Goal: Task Accomplishment & Management: Manage account settings

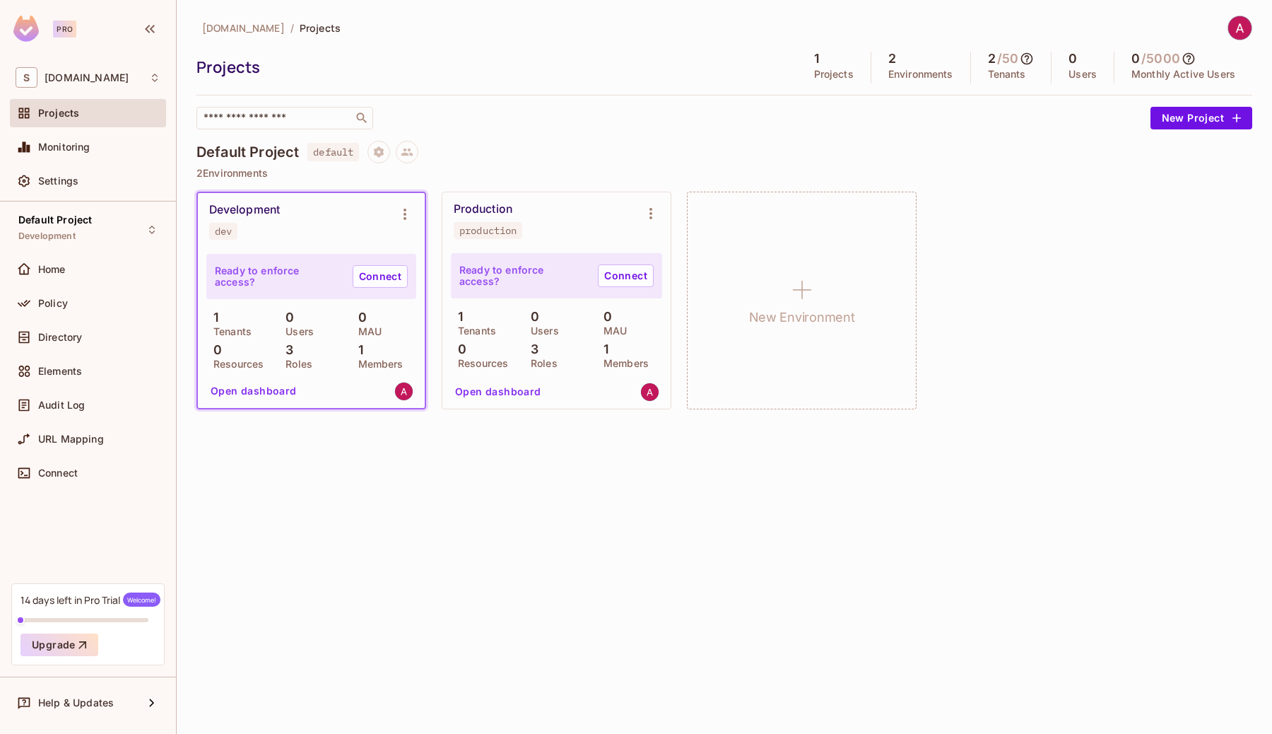
click at [522, 493] on div "signifyhealth.com / Projects Projects 1 Projects 2 Environments 2 / 50 Tenants …" at bounding box center [725, 367] width 1096 height 734
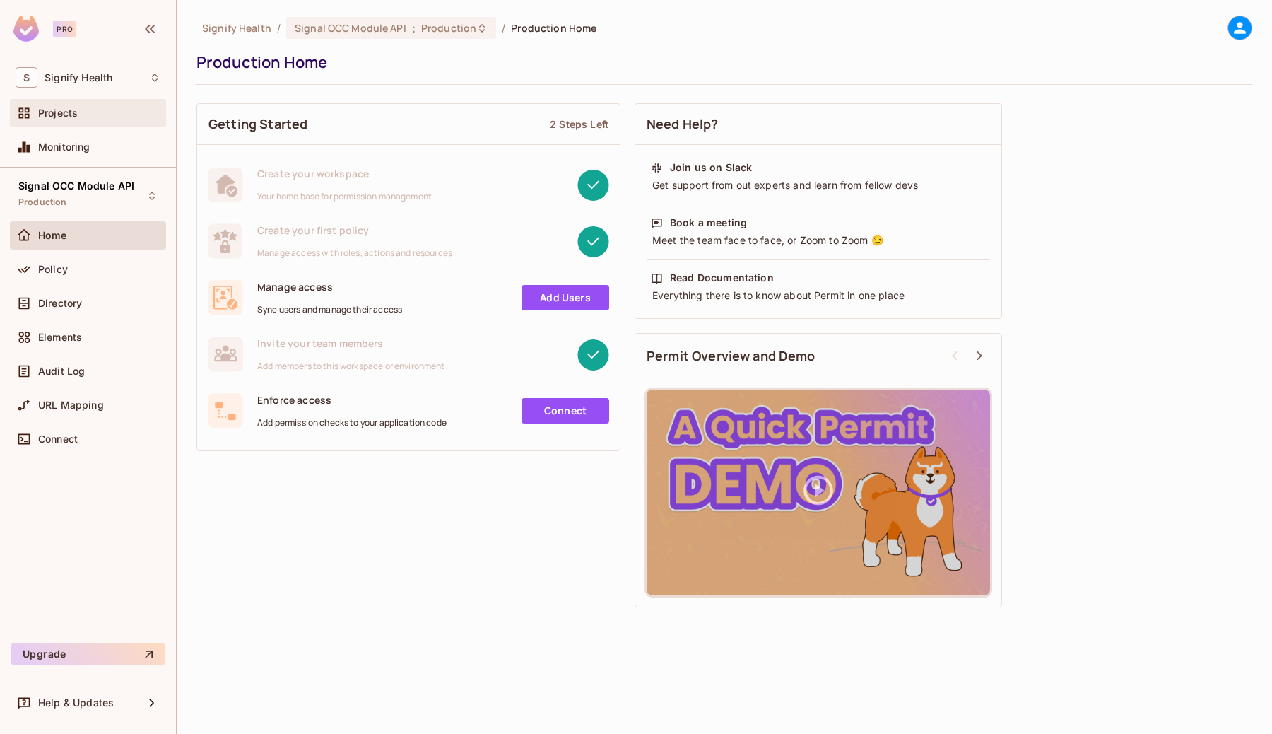
click at [62, 120] on div "Projects" at bounding box center [88, 113] width 145 height 17
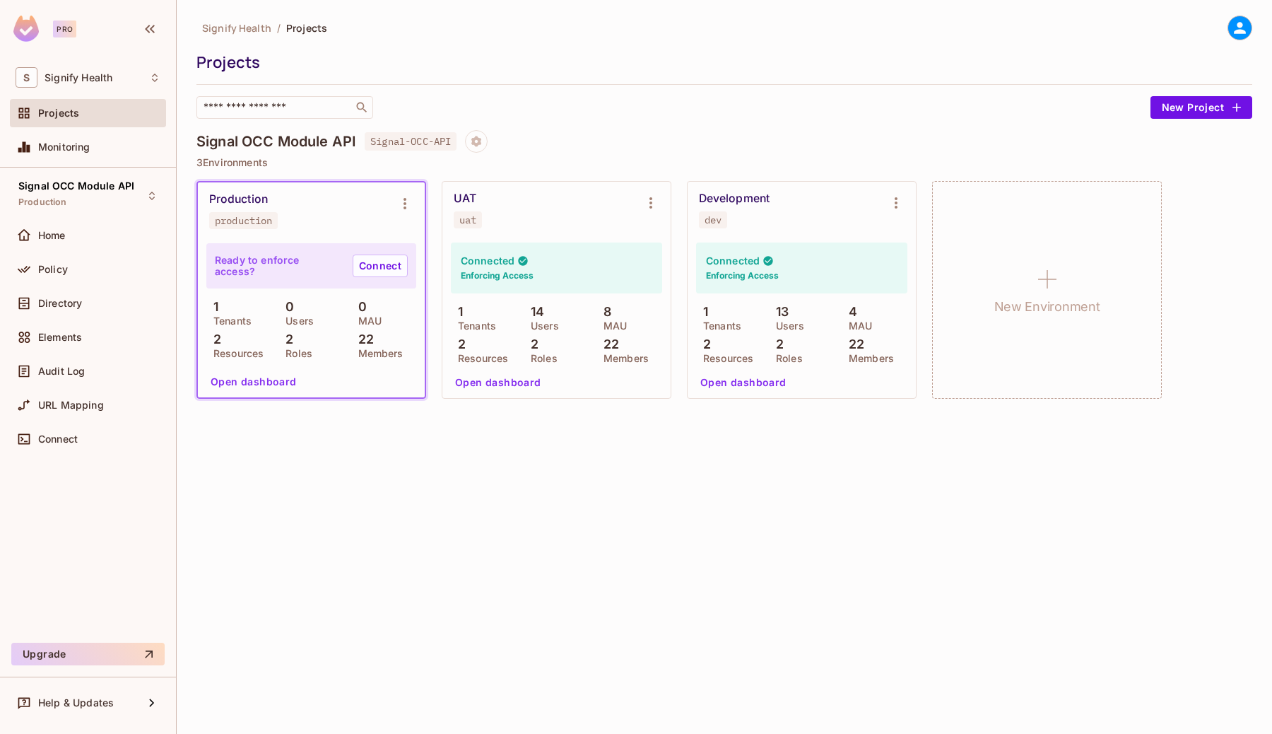
click at [597, 83] on div "Signify Health / Projects Projects ​ New Project" at bounding box center [724, 67] width 1056 height 103
click at [406, 194] on button "Environment settings" at bounding box center [405, 203] width 28 height 28
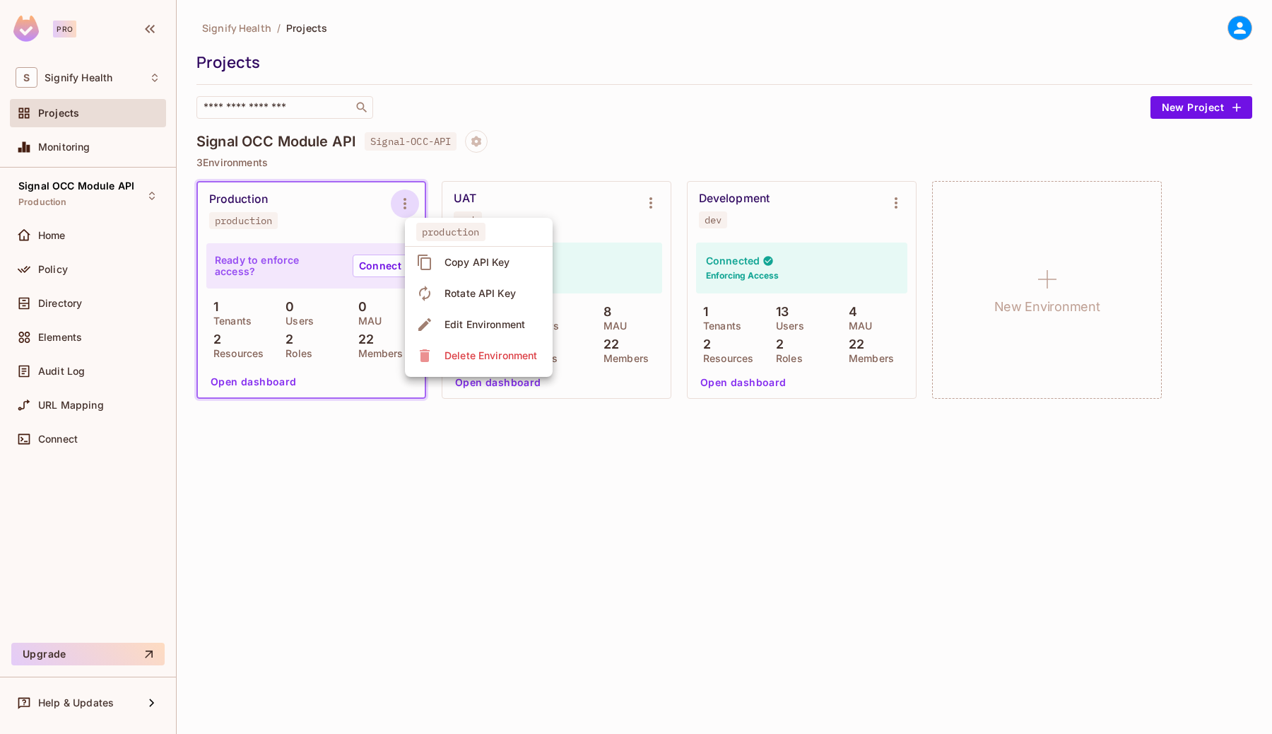
click at [52, 301] on div at bounding box center [636, 367] width 1272 height 734
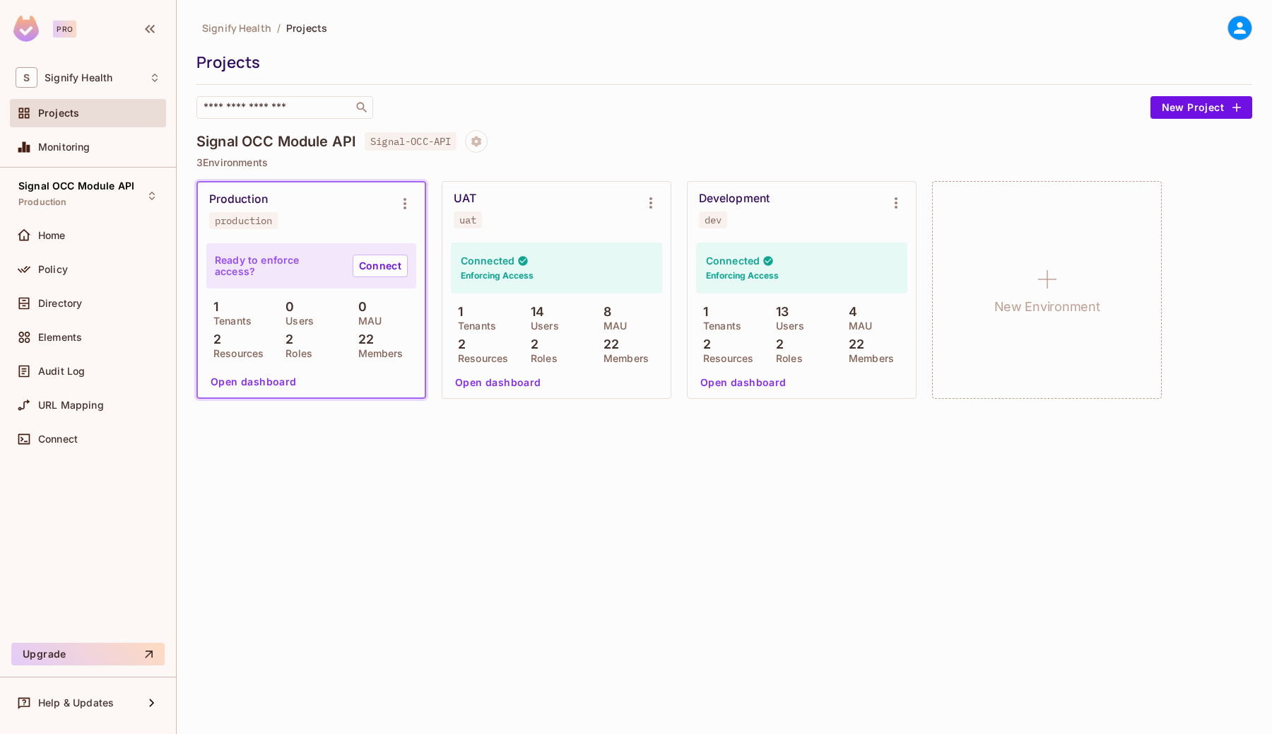
click at [52, 301] on span "Directory" at bounding box center [60, 303] width 44 height 11
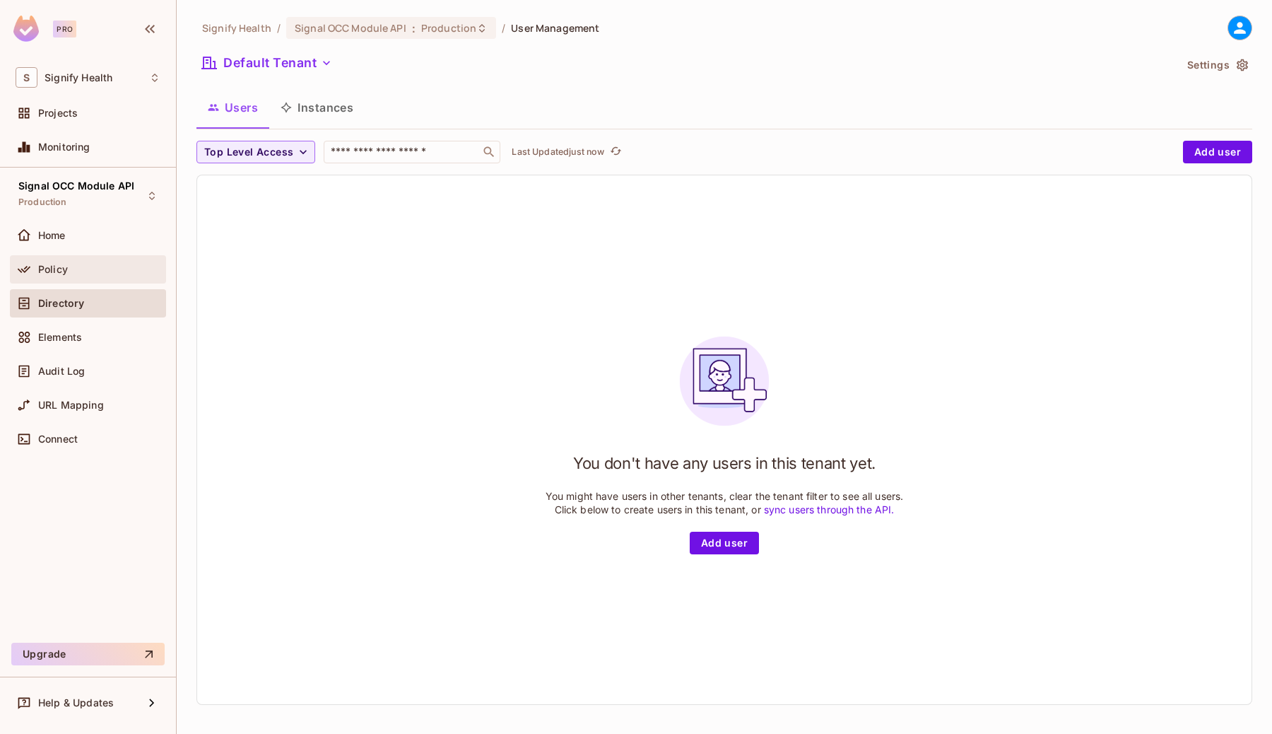
click at [52, 264] on span "Policy" at bounding box center [53, 269] width 30 height 11
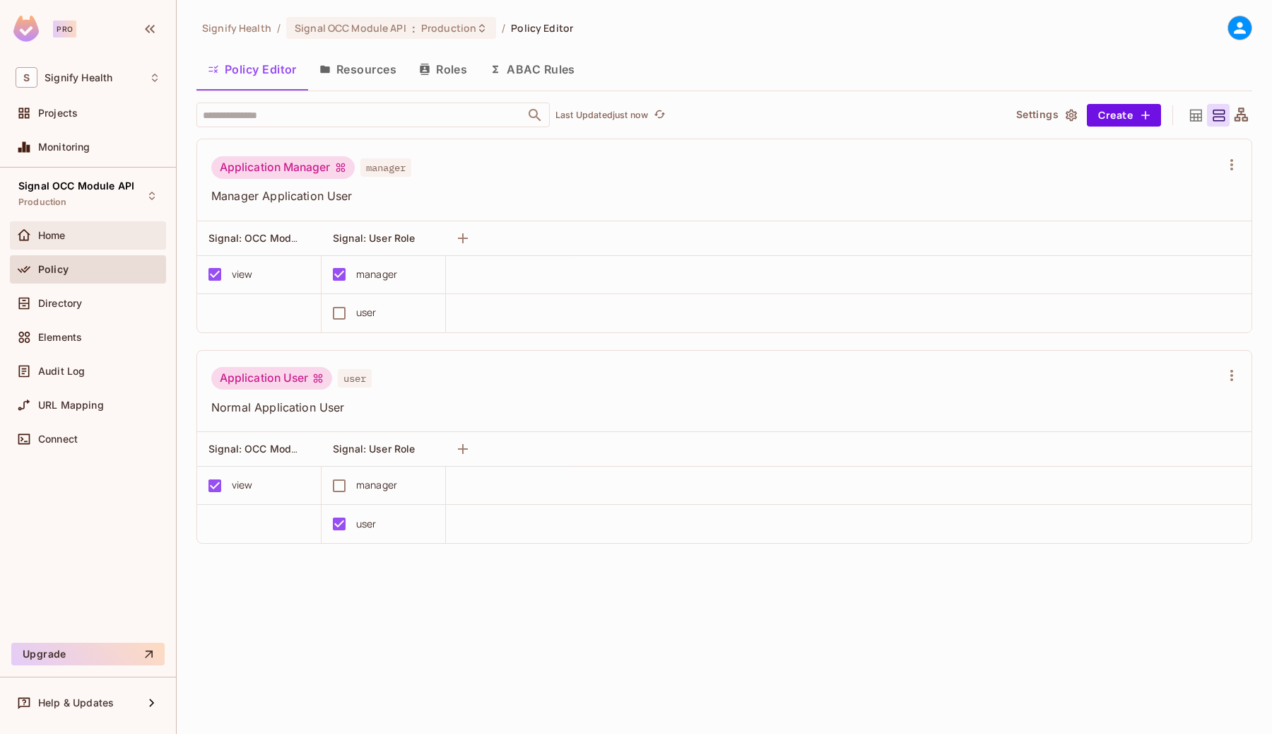
click at [56, 223] on div "Home" at bounding box center [88, 235] width 156 height 28
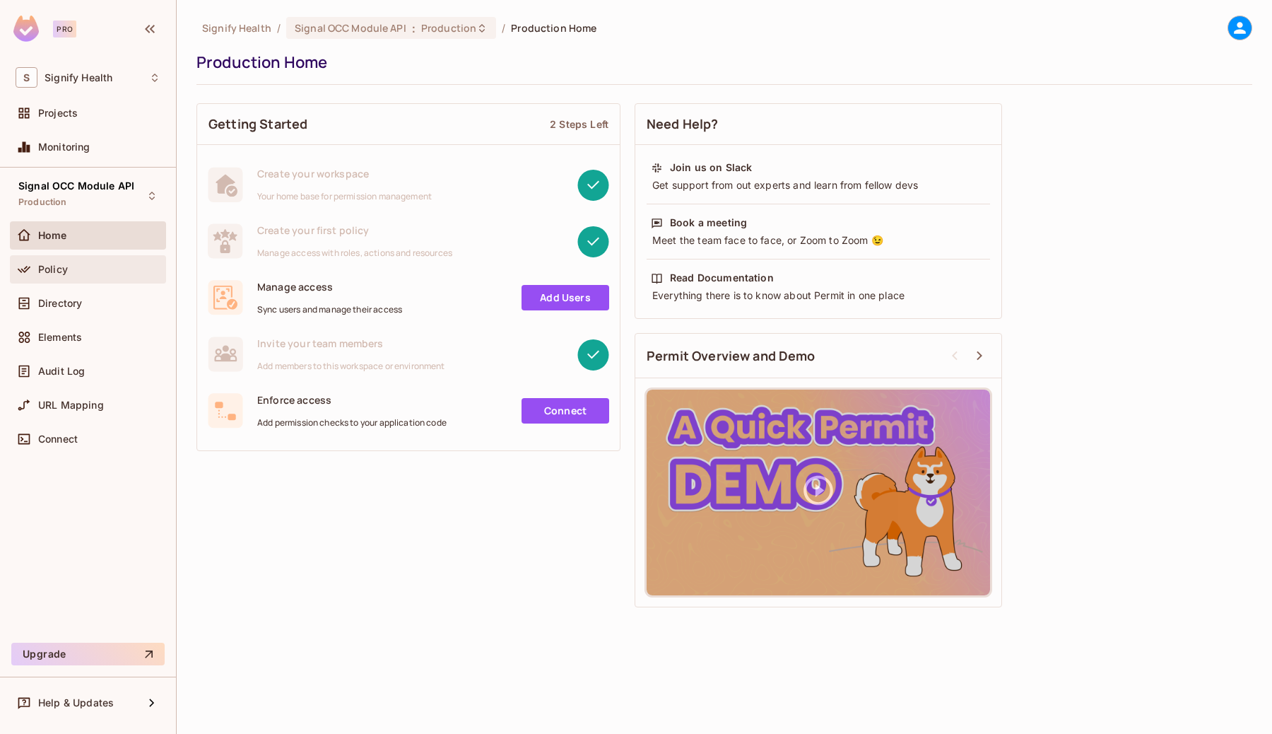
click at [57, 271] on span "Policy" at bounding box center [53, 269] width 30 height 11
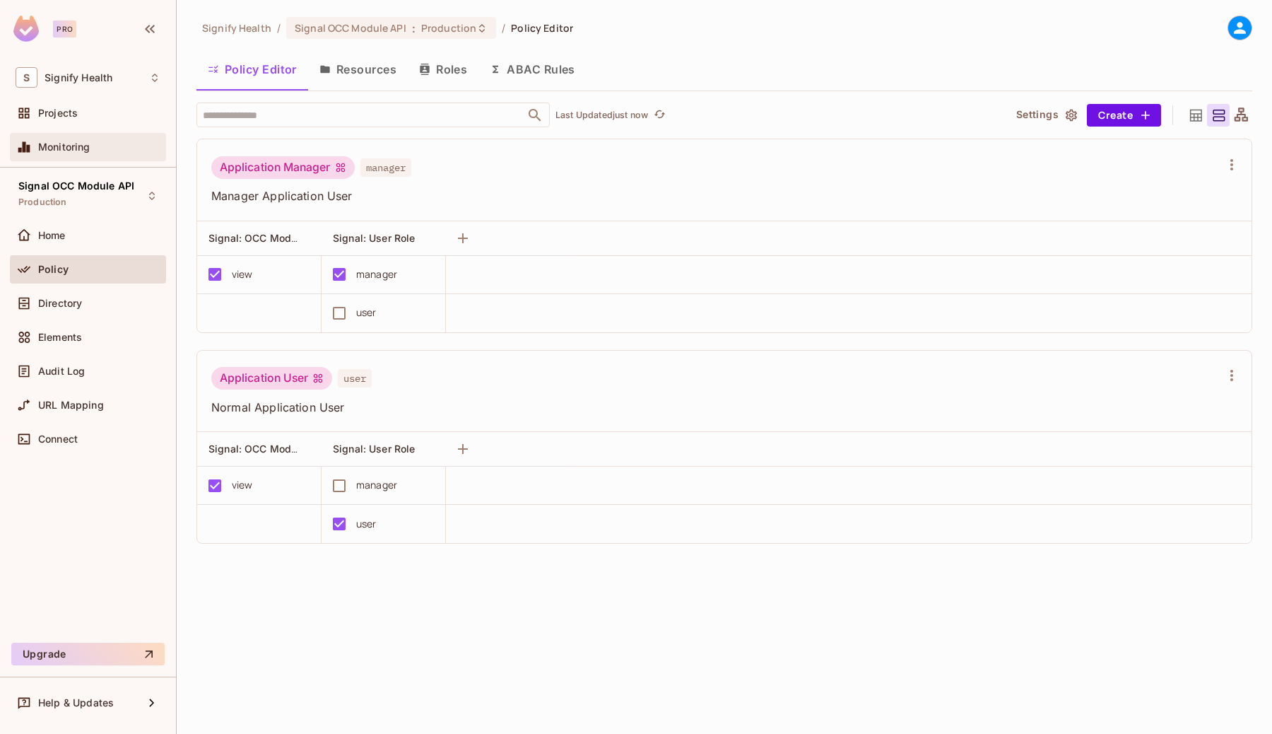
click at [73, 143] on span "Monitoring" at bounding box center [64, 146] width 52 height 11
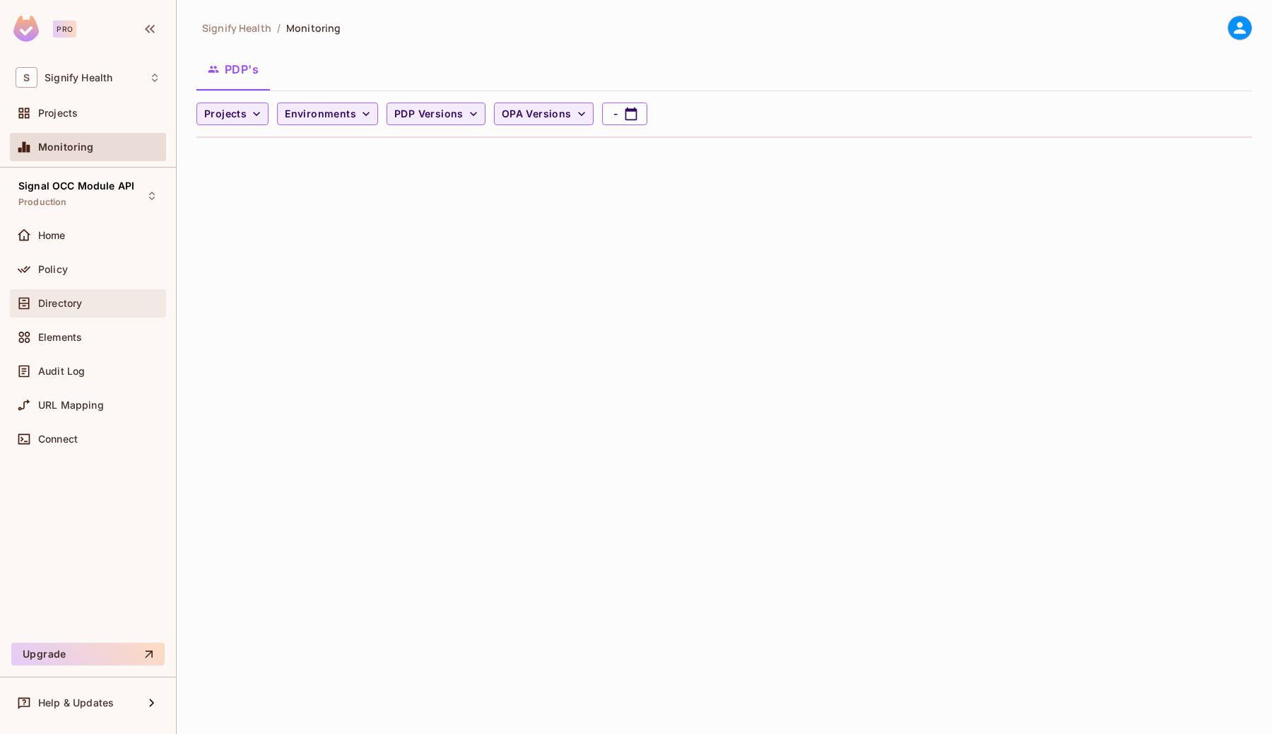
click at [74, 309] on div "Directory" at bounding box center [88, 303] width 145 height 17
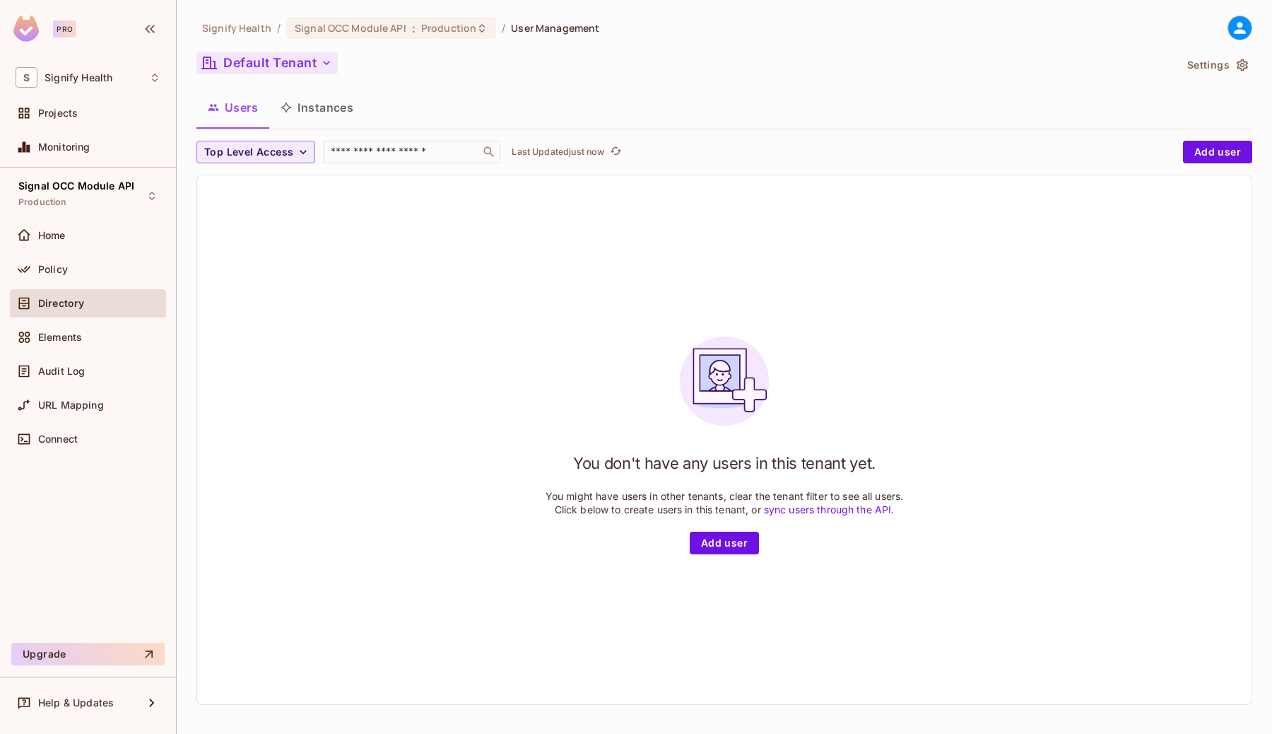
click at [324, 61] on icon "button" at bounding box center [326, 63] width 7 height 4
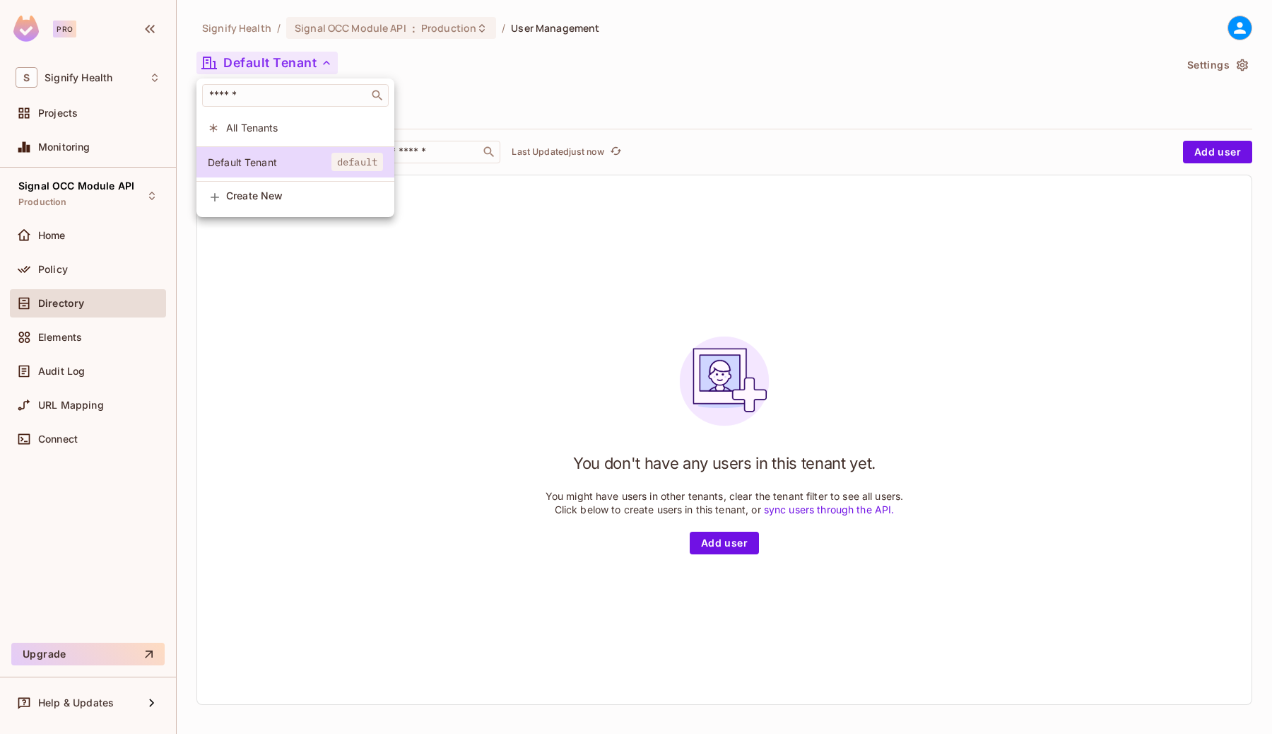
click at [462, 84] on div at bounding box center [636, 367] width 1272 height 734
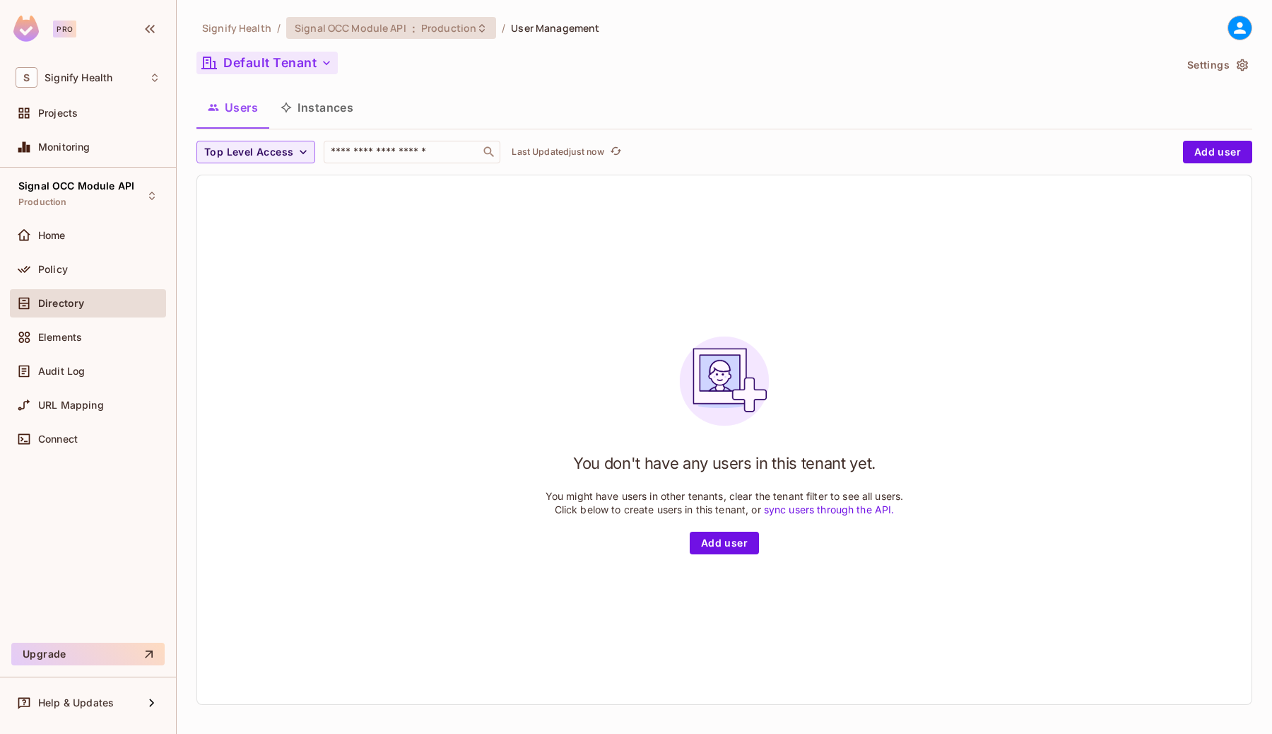
click at [438, 31] on span "Production" at bounding box center [448, 27] width 55 height 13
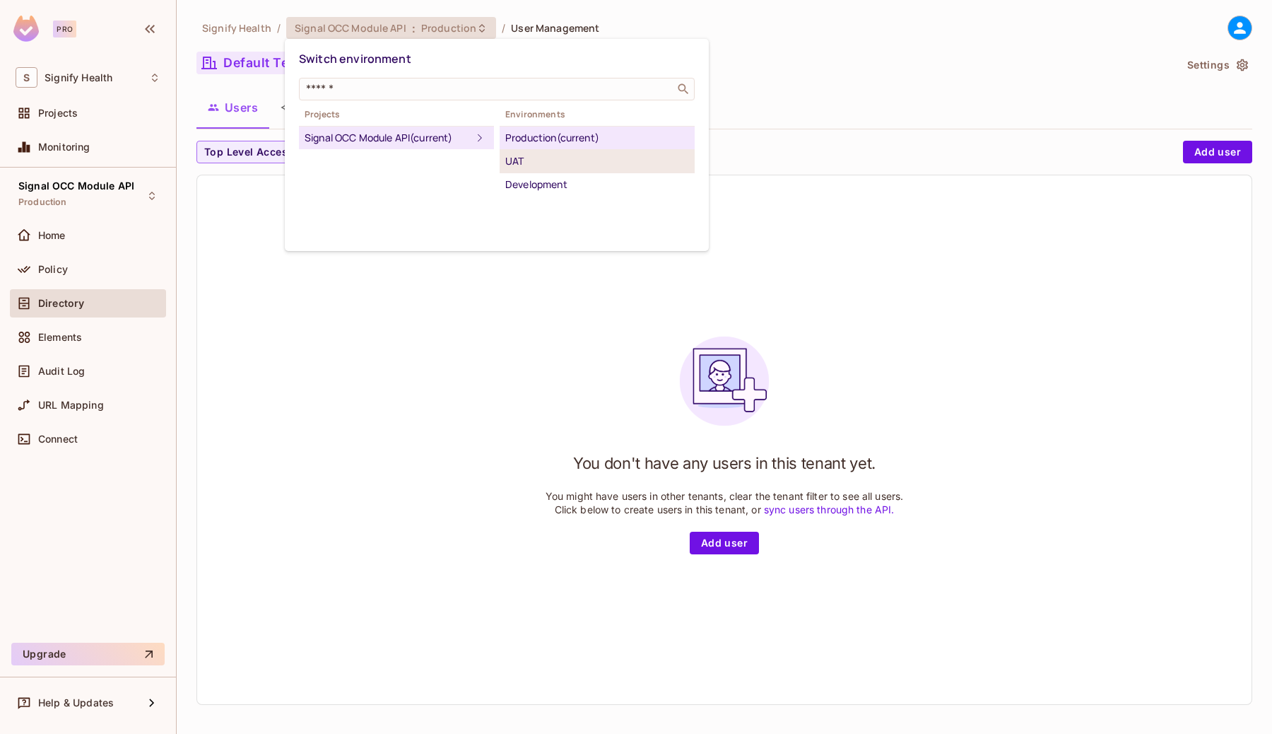
click at [510, 157] on div "UAT" at bounding box center [597, 161] width 184 height 17
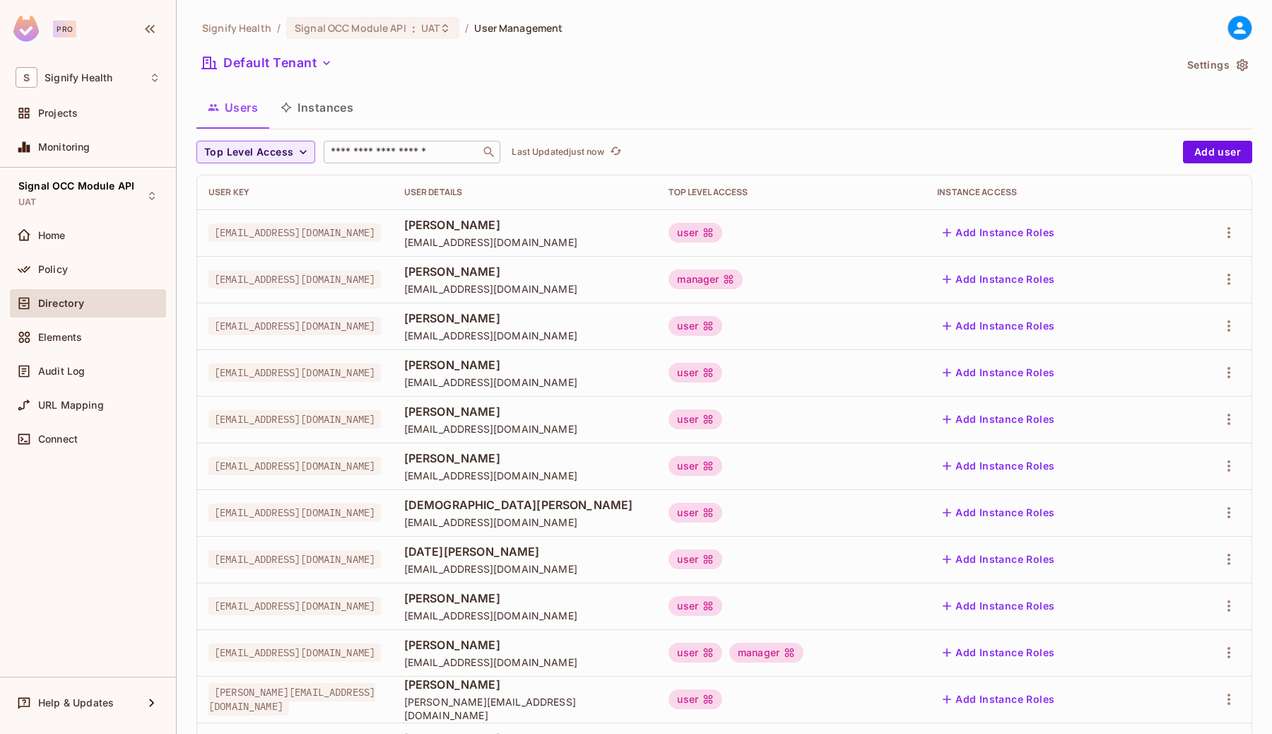
click at [372, 144] on div "​" at bounding box center [412, 152] width 177 height 23
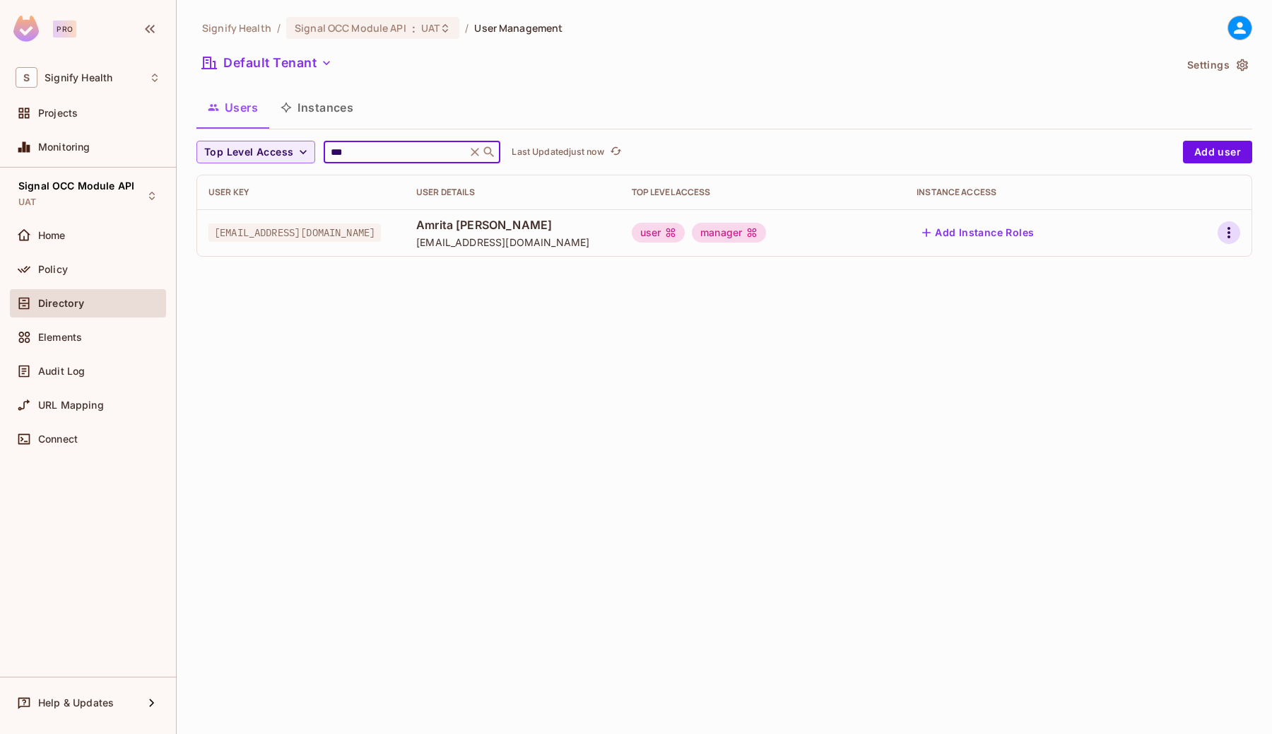
type input "***"
click at [1229, 231] on icon "button" at bounding box center [1229, 232] width 17 height 17
click at [1140, 268] on div "Edit" at bounding box center [1143, 265] width 52 height 23
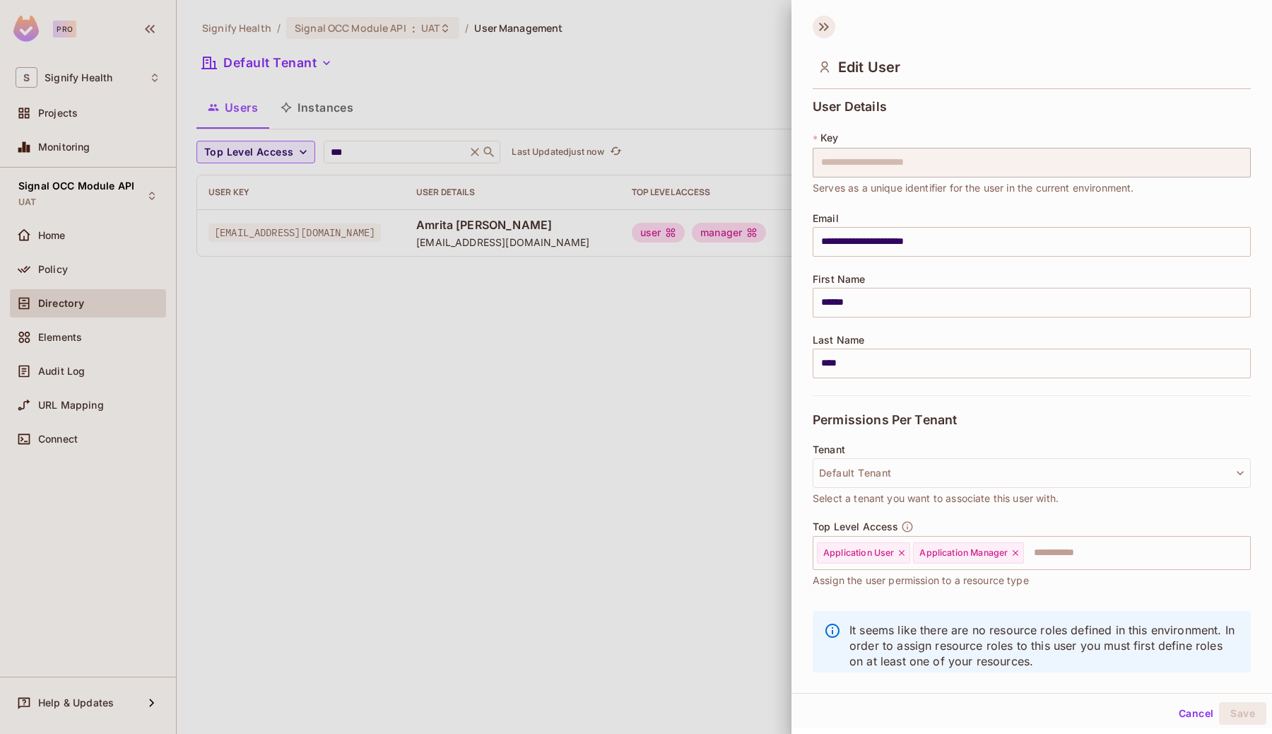
click at [829, 25] on icon at bounding box center [824, 27] width 23 height 23
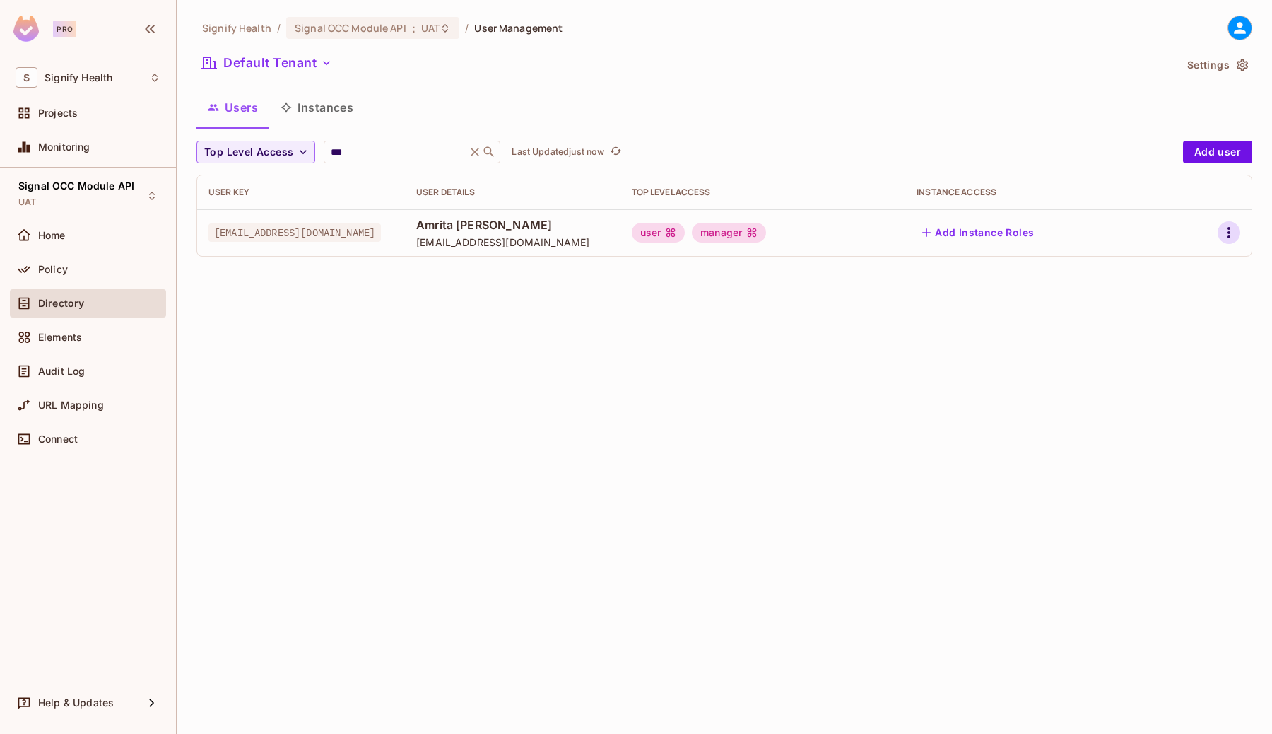
click at [1224, 230] on icon "button" at bounding box center [1229, 232] width 17 height 17
click at [1180, 261] on li "Edit" at bounding box center [1167, 265] width 125 height 31
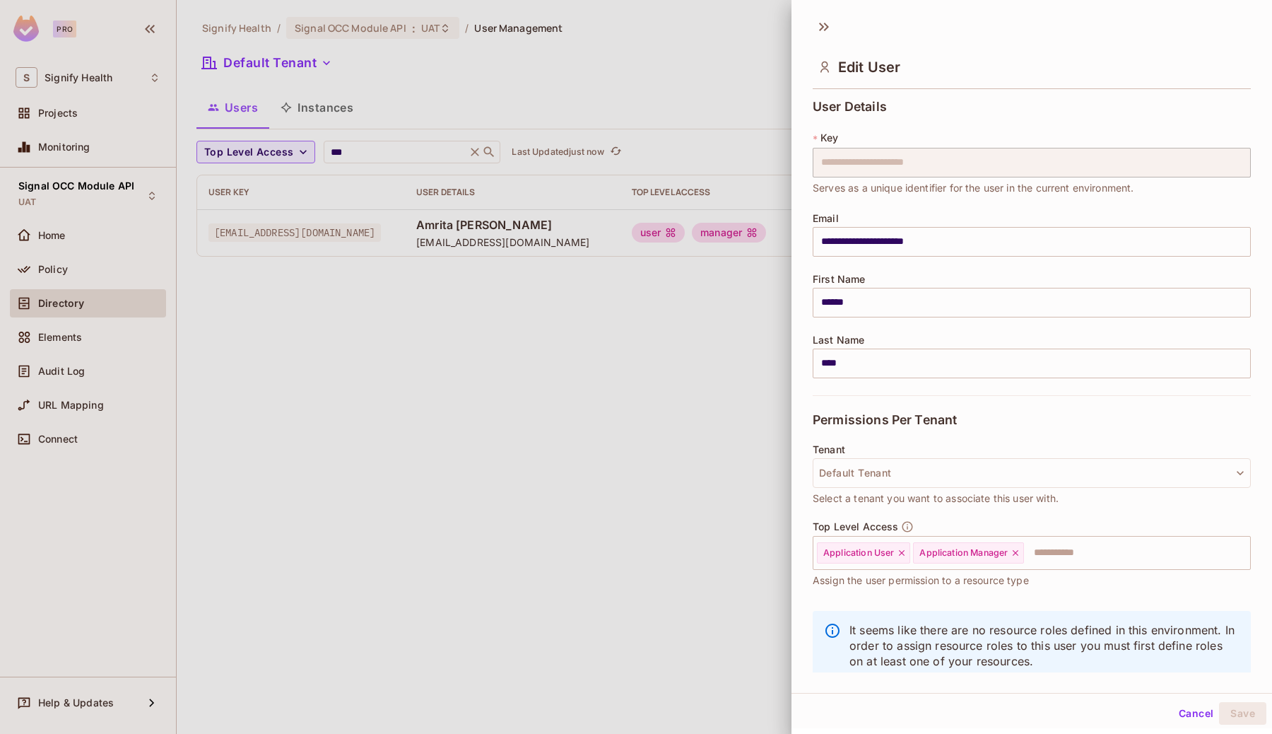
scroll to position [30, 0]
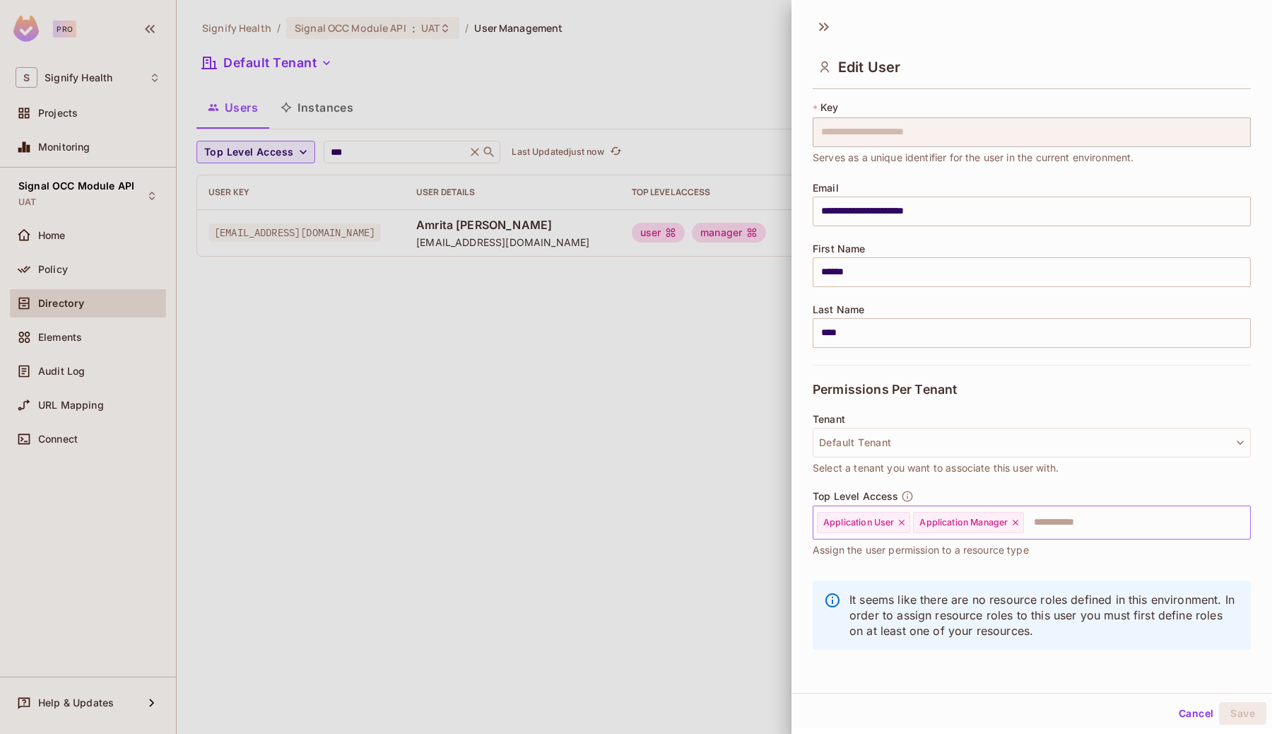
click at [1017, 526] on icon at bounding box center [1016, 522] width 10 height 10
click at [1243, 704] on button "Save" at bounding box center [1242, 713] width 47 height 23
